Goal: Transaction & Acquisition: Purchase product/service

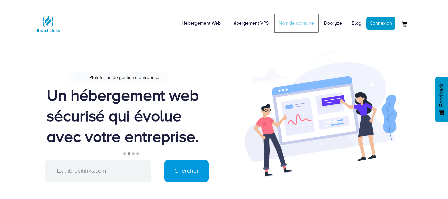
click at [304, 21] on link "Nom de domaine" at bounding box center [296, 23] width 45 height 20
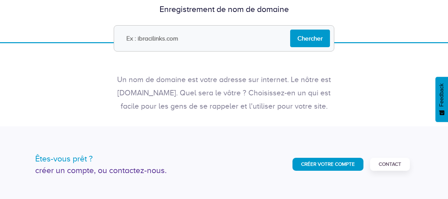
scroll to position [247, 0]
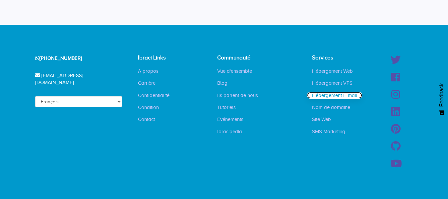
click at [327, 95] on link "Hébergement E-mail" at bounding box center [334, 95] width 55 height 7
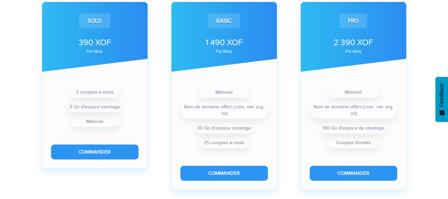
scroll to position [223, 0]
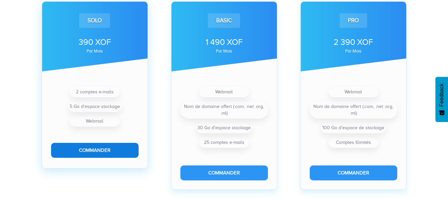
click at [119, 148] on button "Commander" at bounding box center [95, 150] width 88 height 15
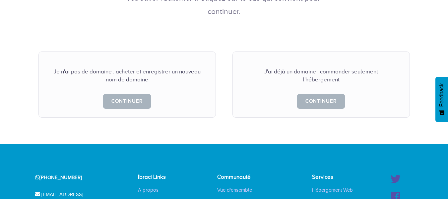
scroll to position [168, 0]
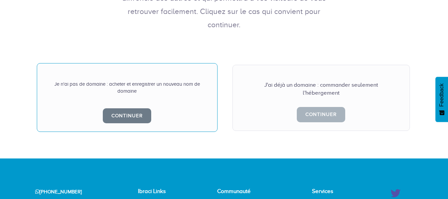
click at [137, 87] on div "Je n'ai pas de domaine : acheter et enregistrer un nouveau nom de domaine Conti…" at bounding box center [127, 97] width 181 height 69
click at [129, 108] on link "Continuer" at bounding box center [127, 115] width 48 height 15
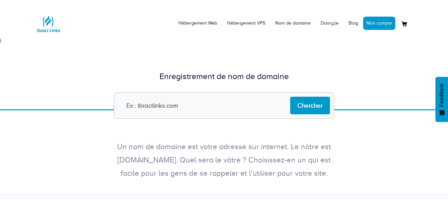
click at [183, 111] on input "text" at bounding box center [224, 105] width 221 height 26
type input "notarialparis"
click at [296, 105] on input "Chercher" at bounding box center [310, 106] width 40 height 18
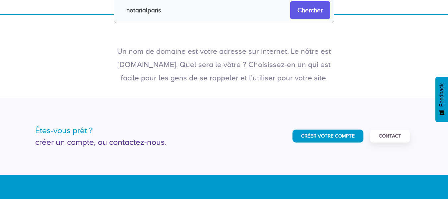
scroll to position [103, 0]
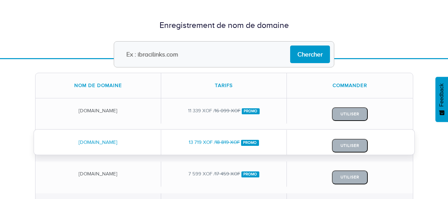
scroll to position [44, 0]
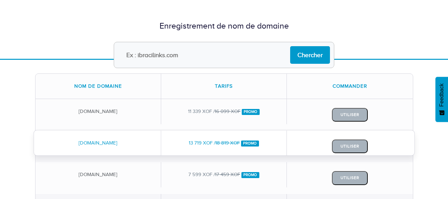
click at [345, 153] on div "Utiliser" at bounding box center [350, 146] width 126 height 32
click at [343, 148] on button "Utiliser" at bounding box center [350, 146] width 36 height 14
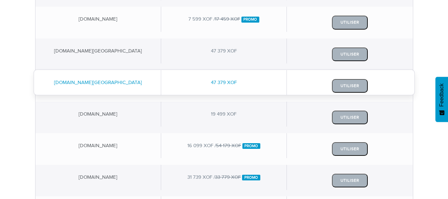
scroll to position [201, 0]
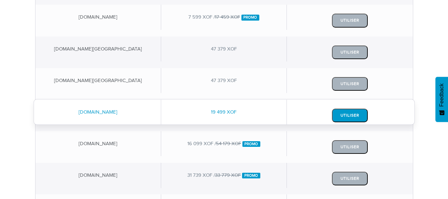
click at [349, 114] on button "Utiliser" at bounding box center [350, 116] width 36 height 14
